Goal: Communication & Community: Answer question/provide support

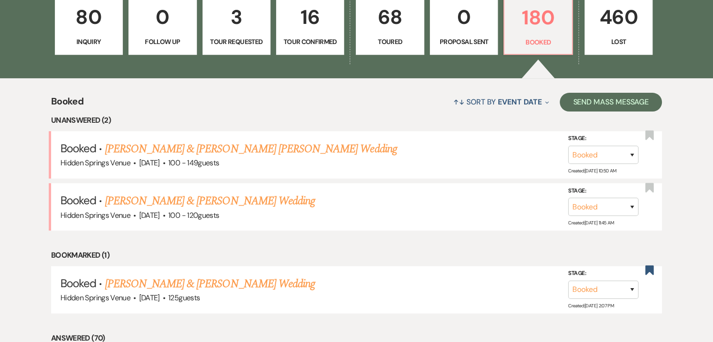
scroll to position [287, 0]
click at [227, 196] on link "[PERSON_NAME] & [PERSON_NAME] Wedding" at bounding box center [210, 201] width 210 height 17
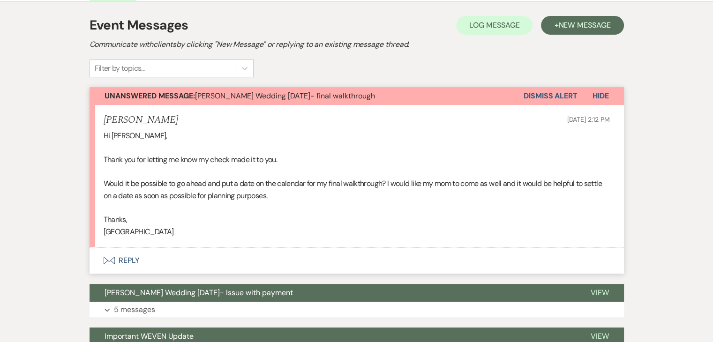
scroll to position [194, 0]
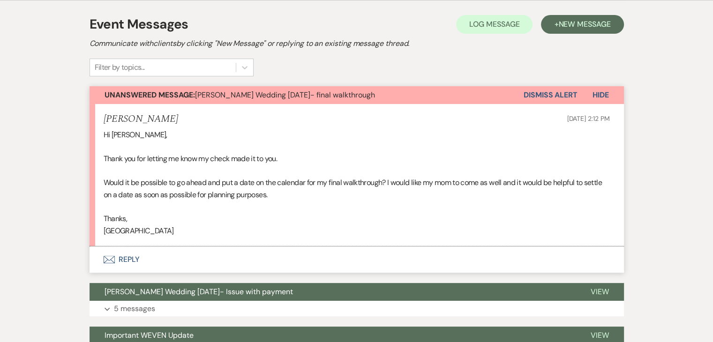
click at [131, 256] on button "Envelope Reply" at bounding box center [357, 260] width 535 height 26
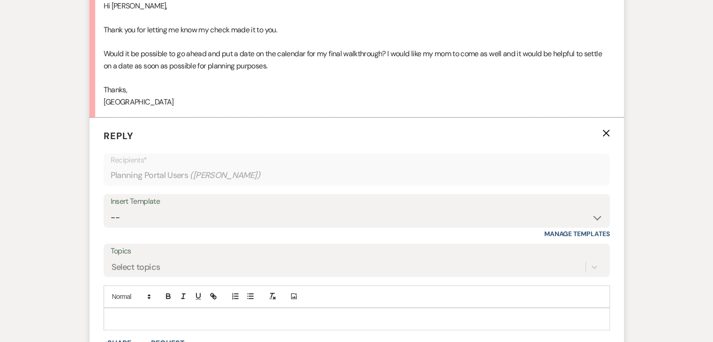
scroll to position [366, 0]
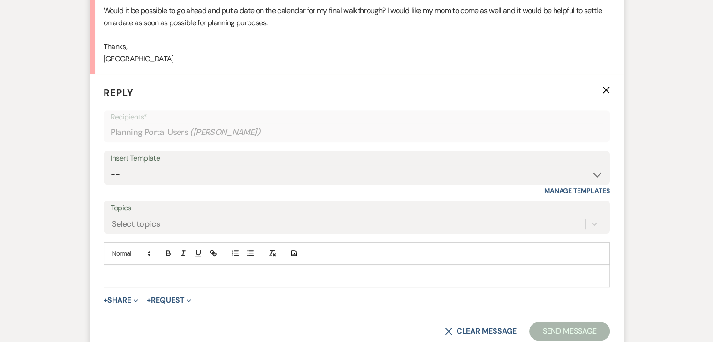
click at [149, 273] on p at bounding box center [356, 276] width 491 height 10
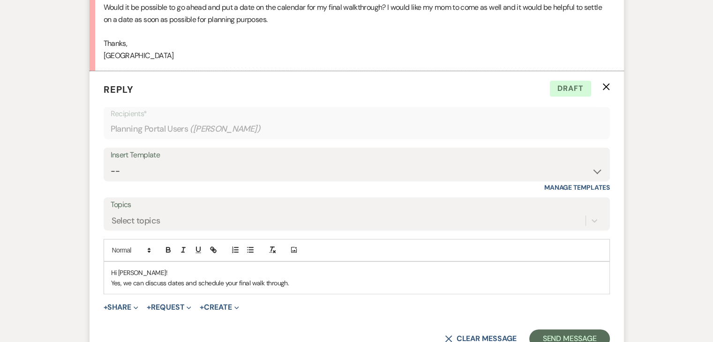
scroll to position [411, 0]
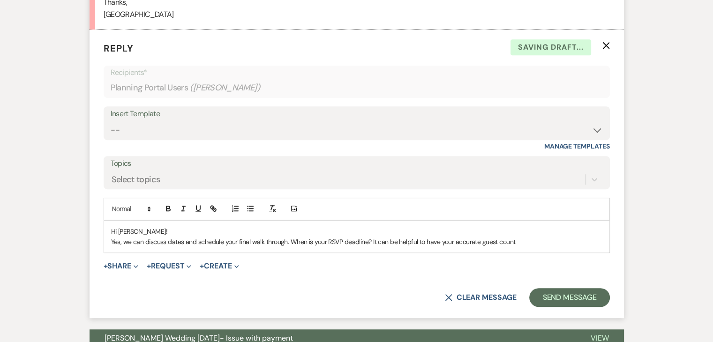
click at [522, 242] on p "Yes, we can discuss dates and schedule your final walk through. When is your RS…" at bounding box center [356, 242] width 491 height 10
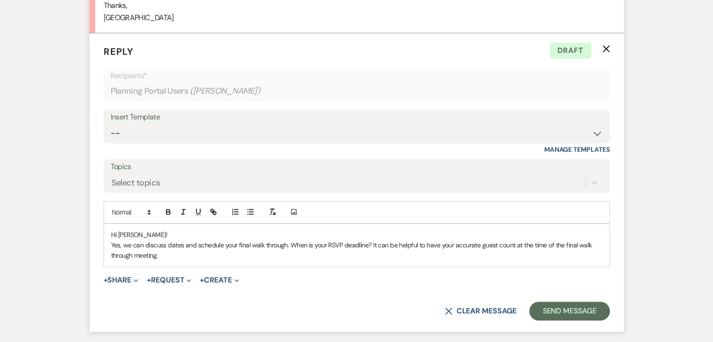
scroll to position [408, 0]
click at [280, 253] on p "Yes, we can discuss dates and schedule your final walk through. When is your RS…" at bounding box center [356, 250] width 491 height 21
click at [263, 254] on p "Yes, we can discuss dates and schedule your final walk through. When is your RS…" at bounding box center [356, 250] width 491 height 21
click at [397, 258] on p "Yes, we can discuss dates and schedule your final walk through. When is your RS…" at bounding box center [356, 250] width 491 height 21
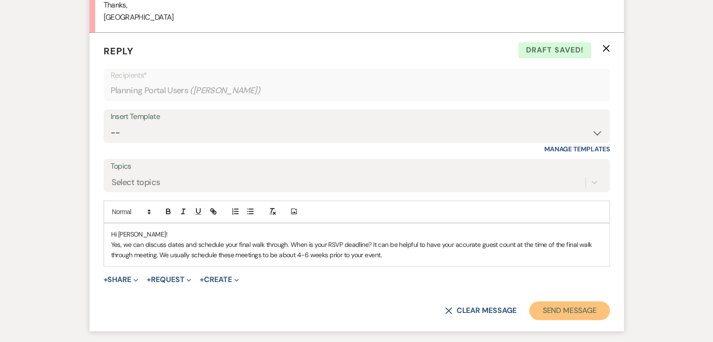
click at [553, 316] on button "Send Message" at bounding box center [569, 311] width 80 height 19
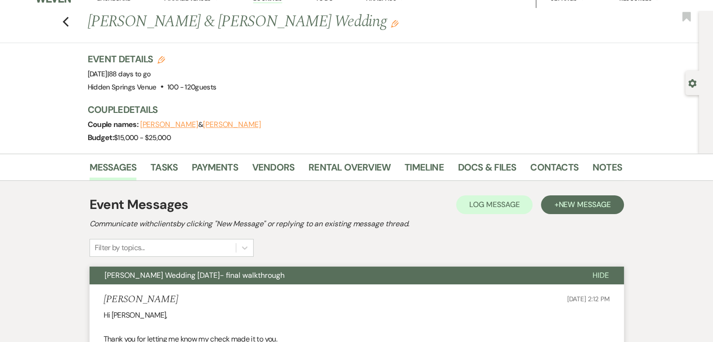
scroll to position [0, 0]
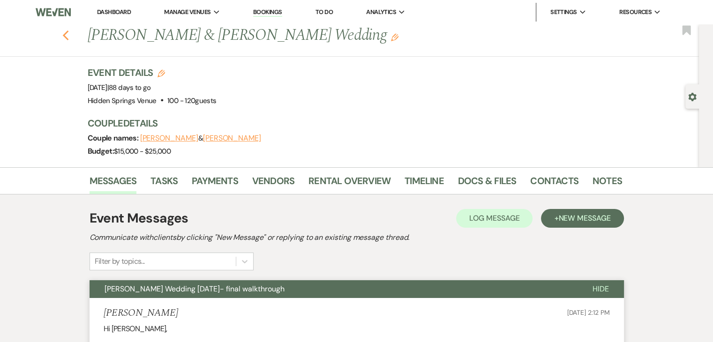
click at [69, 36] on icon "Previous" at bounding box center [65, 35] width 7 height 11
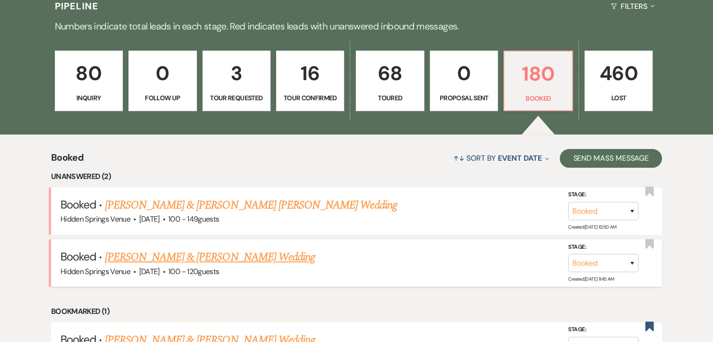
click at [263, 261] on link "[PERSON_NAME] & [PERSON_NAME] Wedding" at bounding box center [210, 257] width 210 height 17
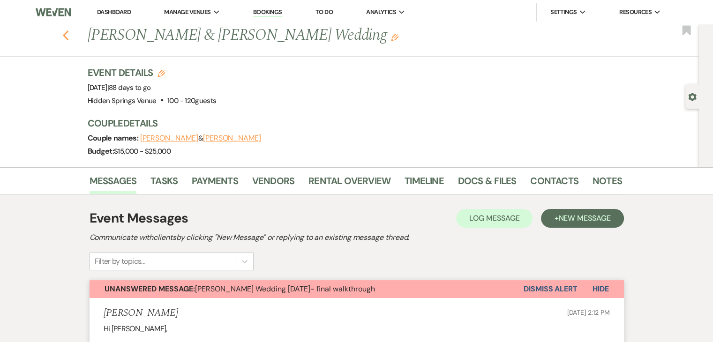
click at [68, 35] on div "Previous [PERSON_NAME] & [PERSON_NAME] Wedding Edit Bookmark" at bounding box center [347, 40] width 704 height 32
click at [68, 35] on use "button" at bounding box center [65, 35] width 6 height 10
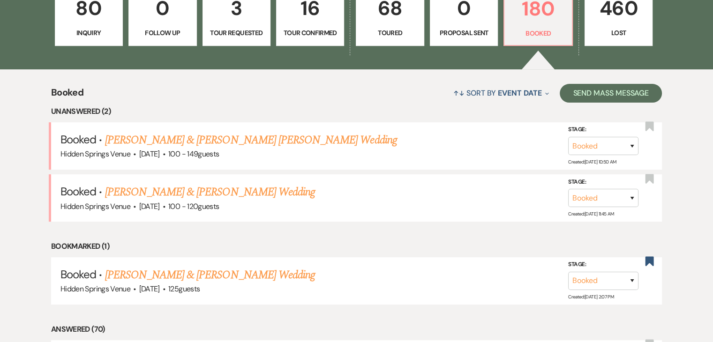
scroll to position [298, 0]
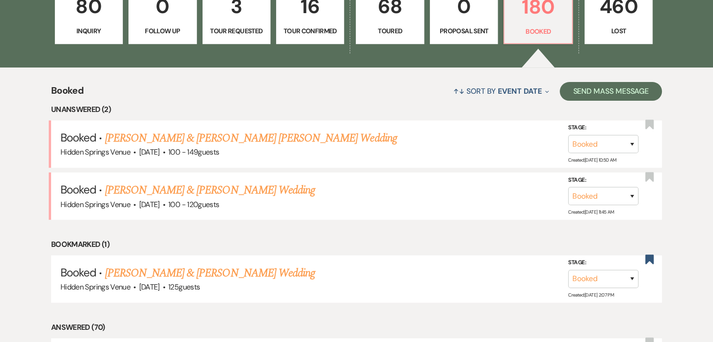
click at [203, 140] on link "[PERSON_NAME] & [PERSON_NAME] [PERSON_NAME] Wedding" at bounding box center [251, 138] width 292 height 17
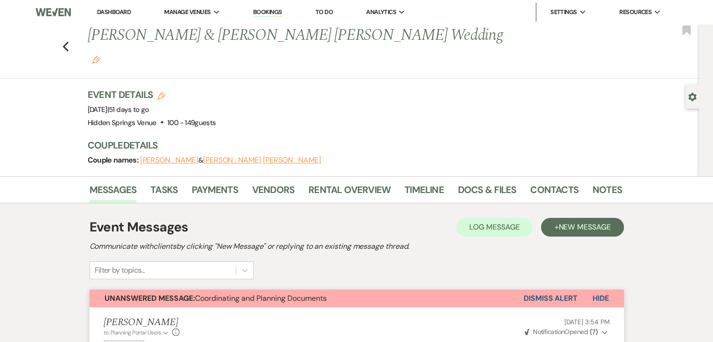
click at [109, 13] on link "Dashboard" at bounding box center [114, 12] width 34 height 8
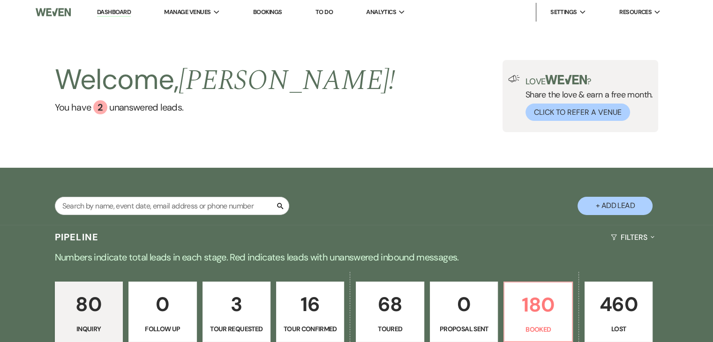
scroll to position [214, 0]
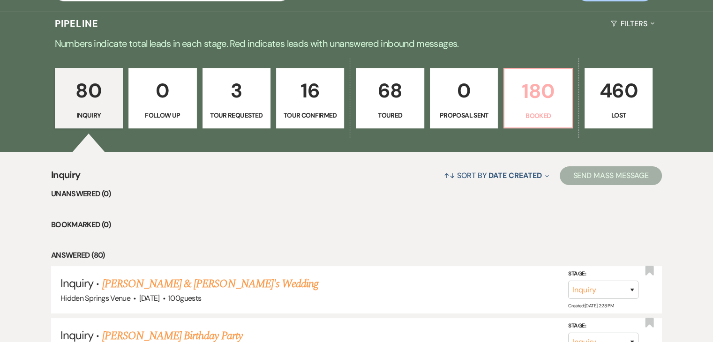
click at [544, 99] on p "180" at bounding box center [538, 91] width 56 height 31
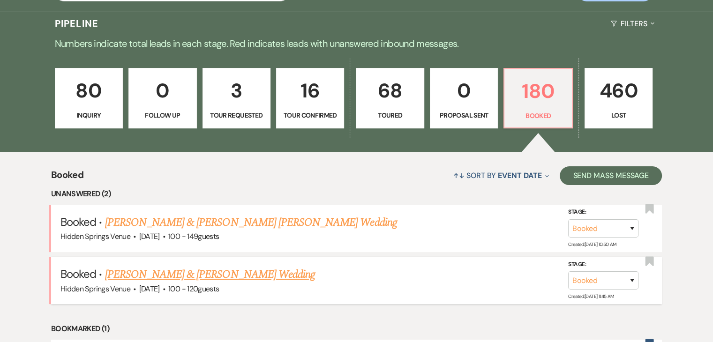
click at [250, 274] on link "[PERSON_NAME] & [PERSON_NAME] Wedding" at bounding box center [210, 274] width 210 height 17
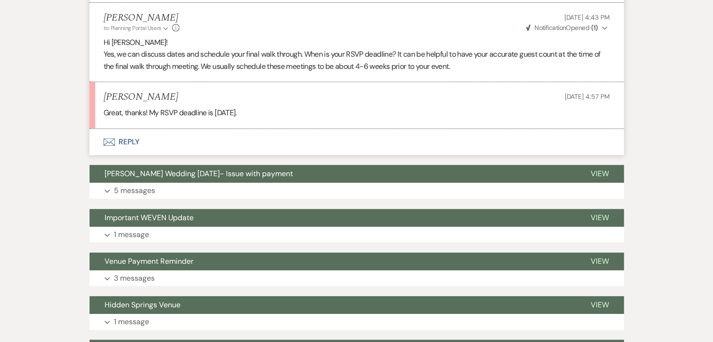
scroll to position [438, 0]
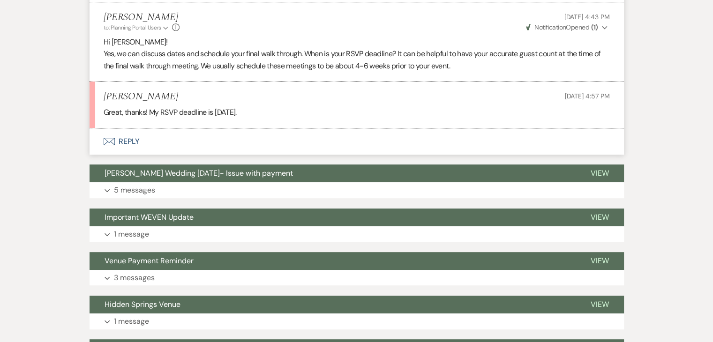
click at [126, 136] on button "Envelope Reply" at bounding box center [357, 141] width 535 height 26
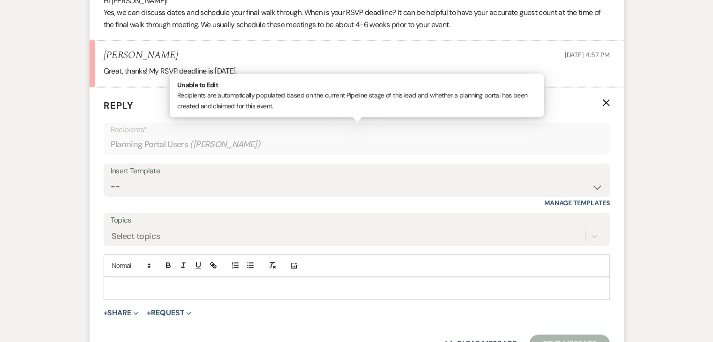
scroll to position [492, 0]
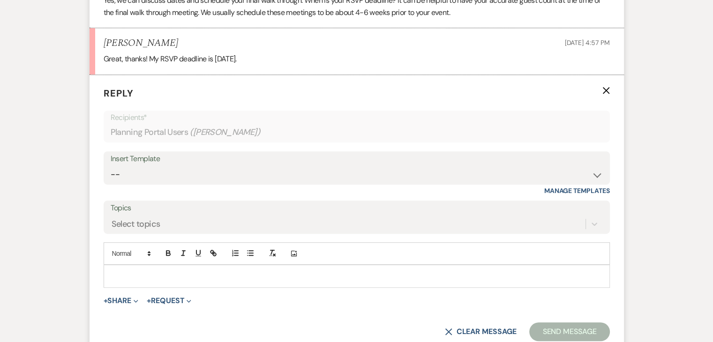
click at [233, 273] on p at bounding box center [356, 276] width 491 height 10
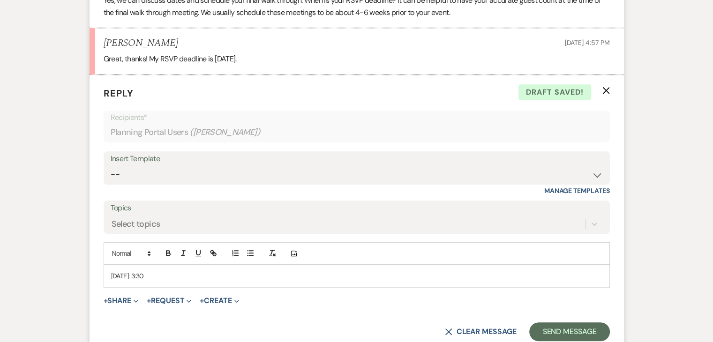
click at [138, 274] on p "[DATE]: 3:30" at bounding box center [356, 276] width 491 height 10
click at [164, 274] on p "[DATE]: 3:30" at bounding box center [356, 276] width 491 height 10
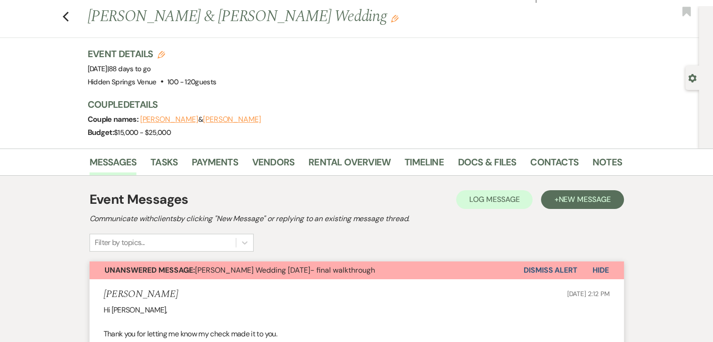
scroll to position [0, 0]
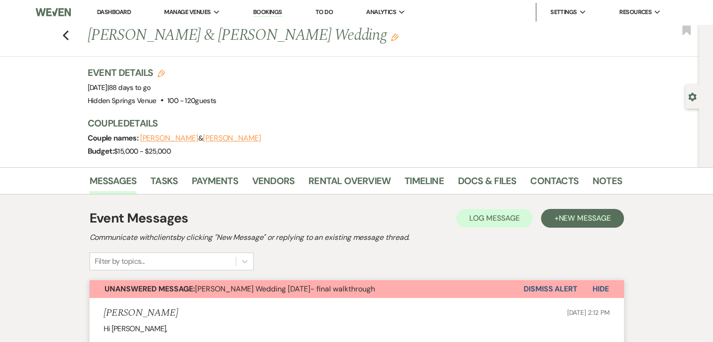
click at [107, 14] on link "Dashboard" at bounding box center [114, 12] width 34 height 8
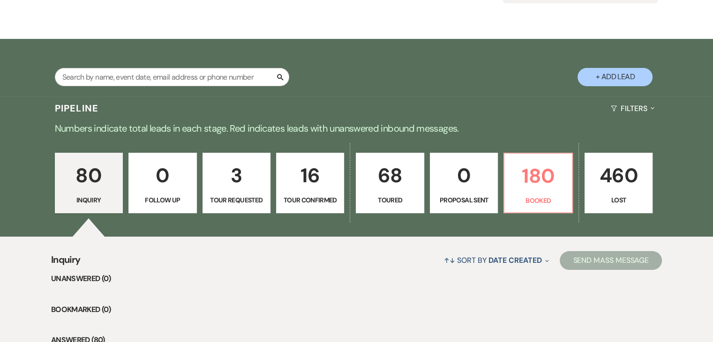
scroll to position [128, 0]
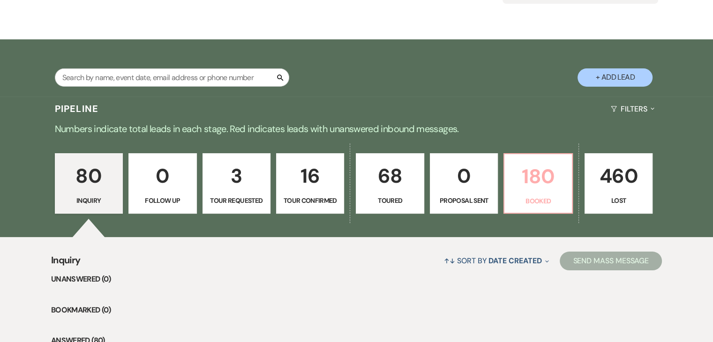
click at [551, 189] on p "180" at bounding box center [538, 176] width 56 height 31
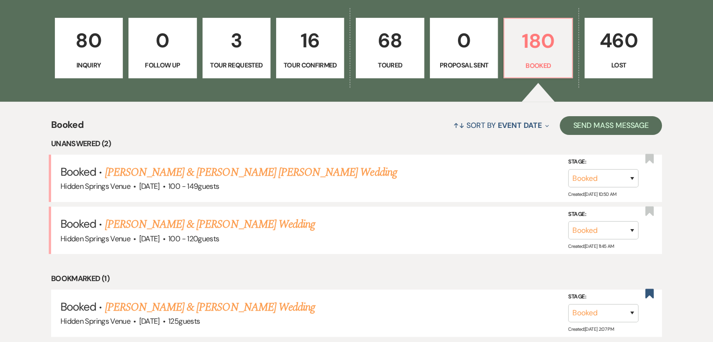
scroll to position [264, 0]
